Goal: Find specific page/section: Find specific page/section

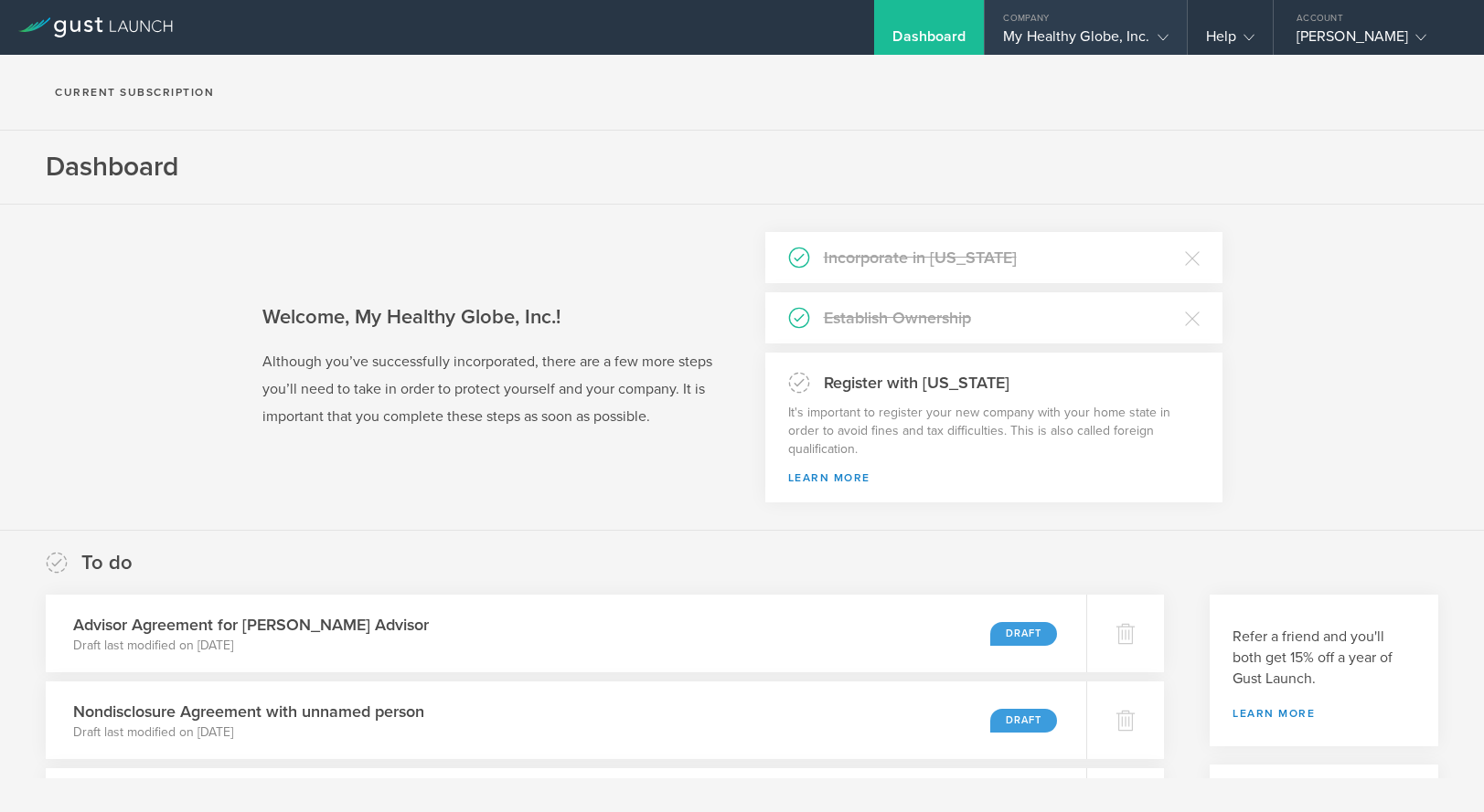
click at [1155, 39] on gust-icon at bounding box center [1159, 37] width 18 height 18
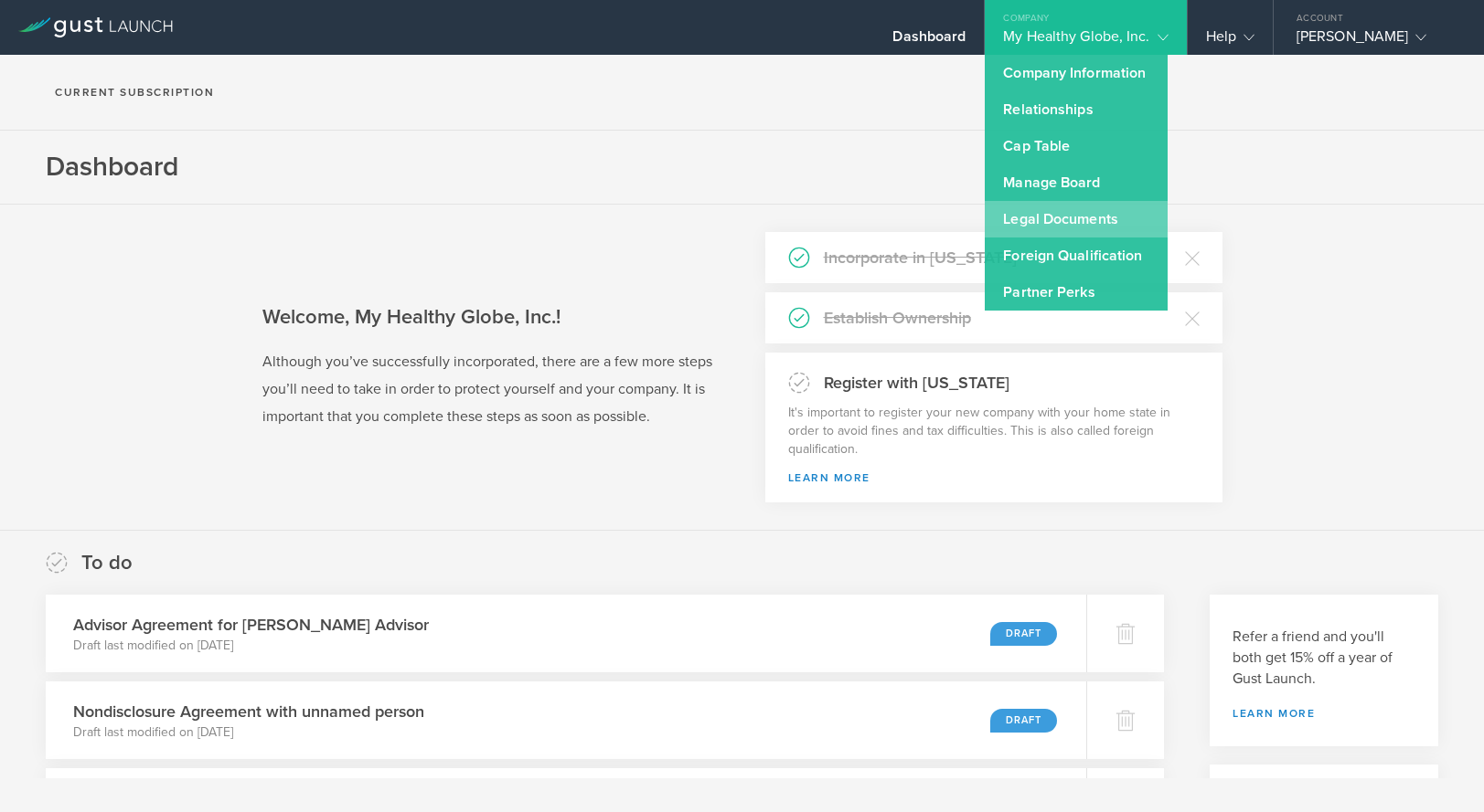
click at [1073, 221] on link "Legal Documents" at bounding box center [1075, 219] width 183 height 37
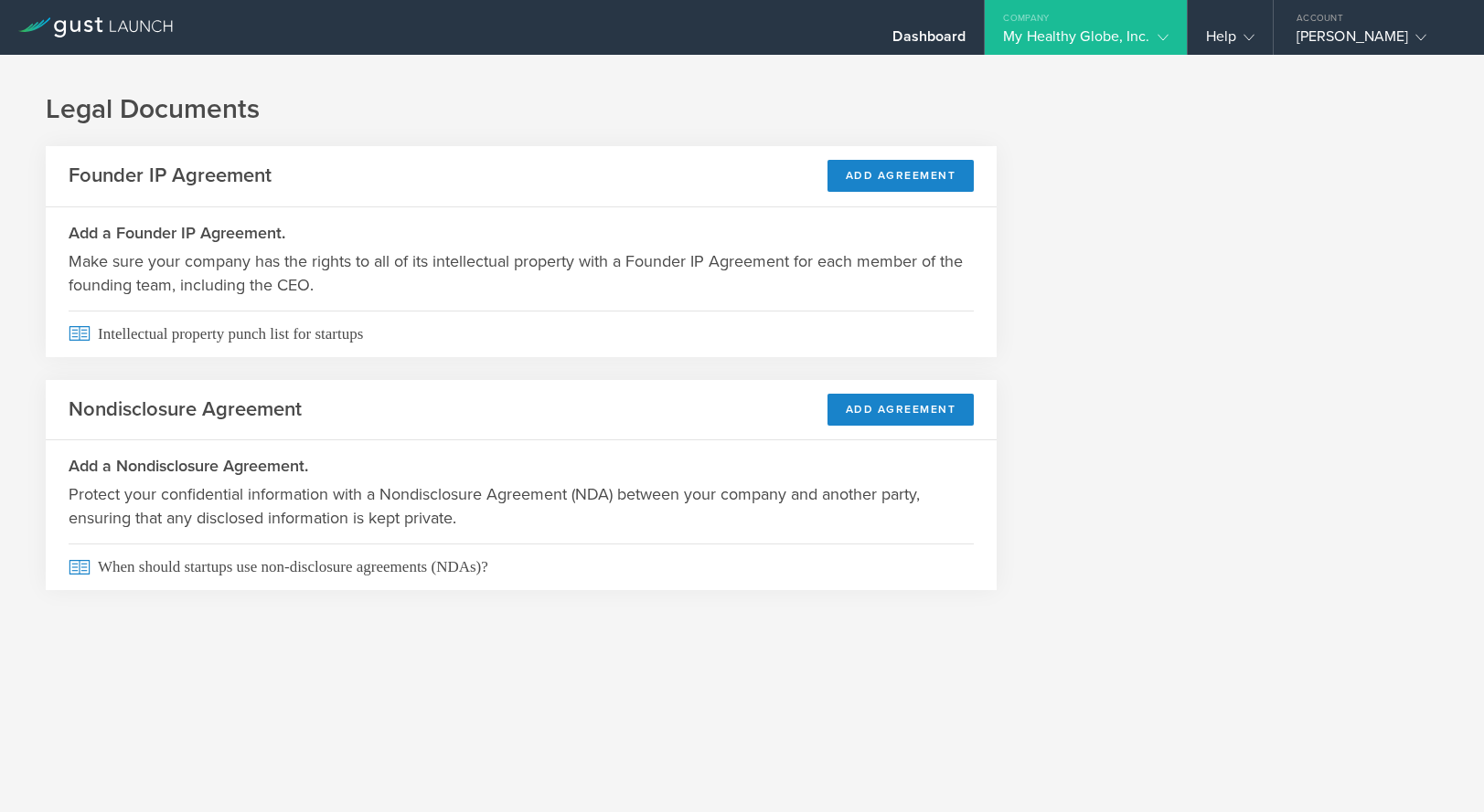
click at [1103, 28] on div "My Healthy Globe, Inc." at bounding box center [1085, 42] width 164 height 28
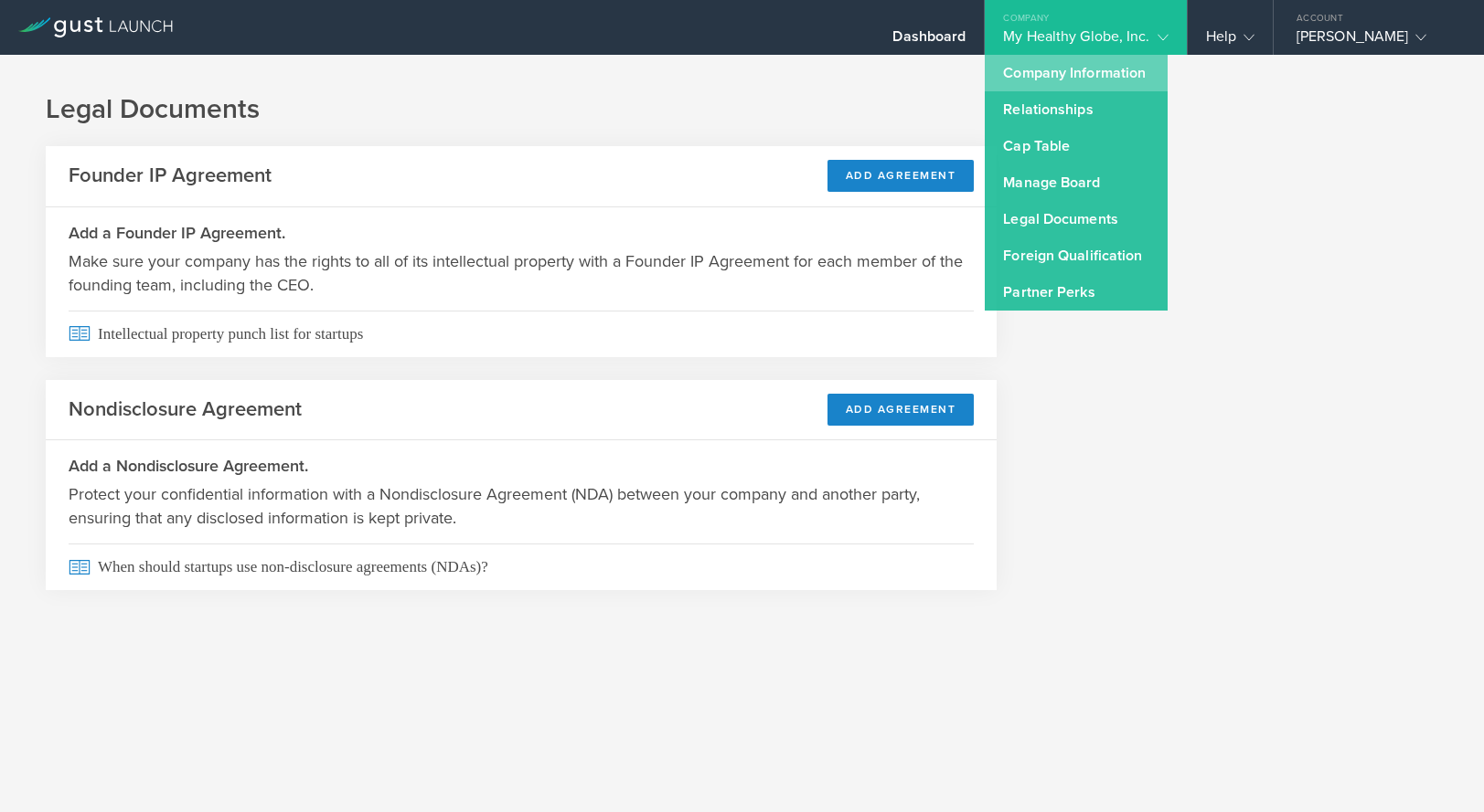
click at [1111, 76] on link "Company Information" at bounding box center [1075, 72] width 183 height 37
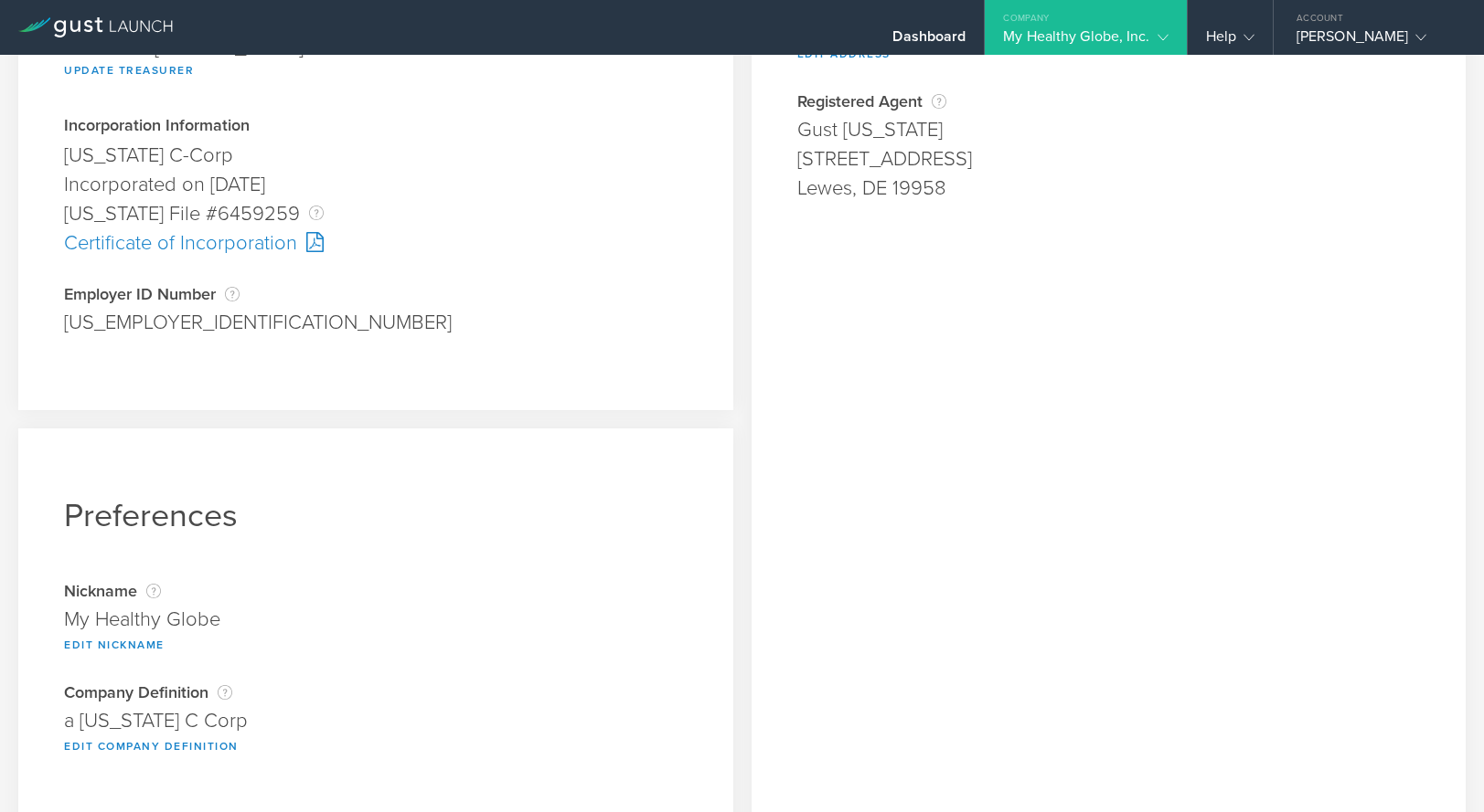
scroll to position [461, 0]
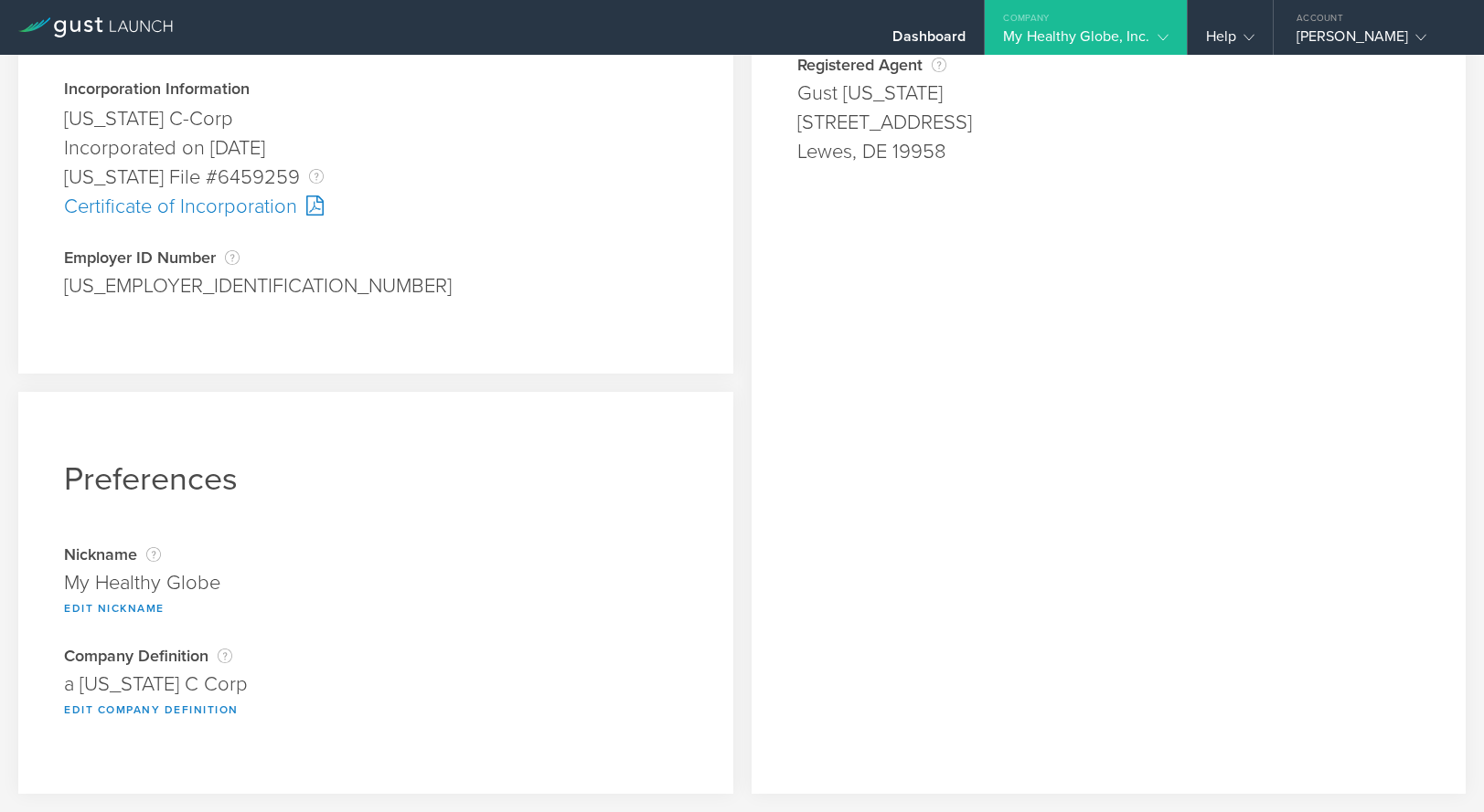
click at [194, 206] on div "Certificate of Incorporation" at bounding box center [376, 207] width 623 height 30
